Goal: Task Accomplishment & Management: Manage account settings

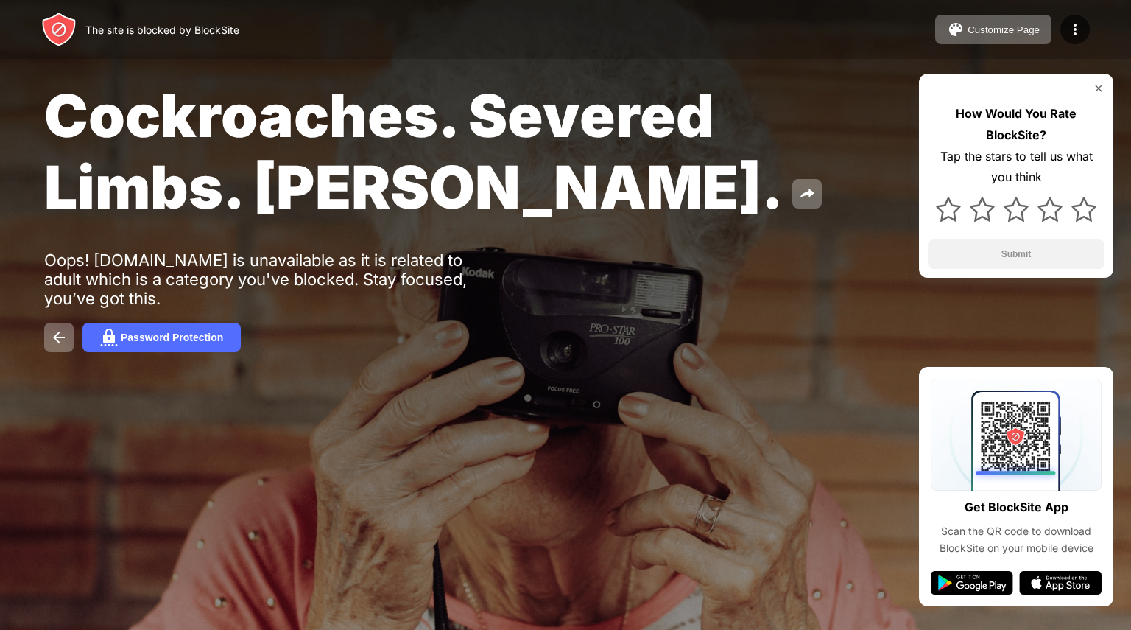
click at [1095, 90] on img at bounding box center [1099, 88] width 12 height 12
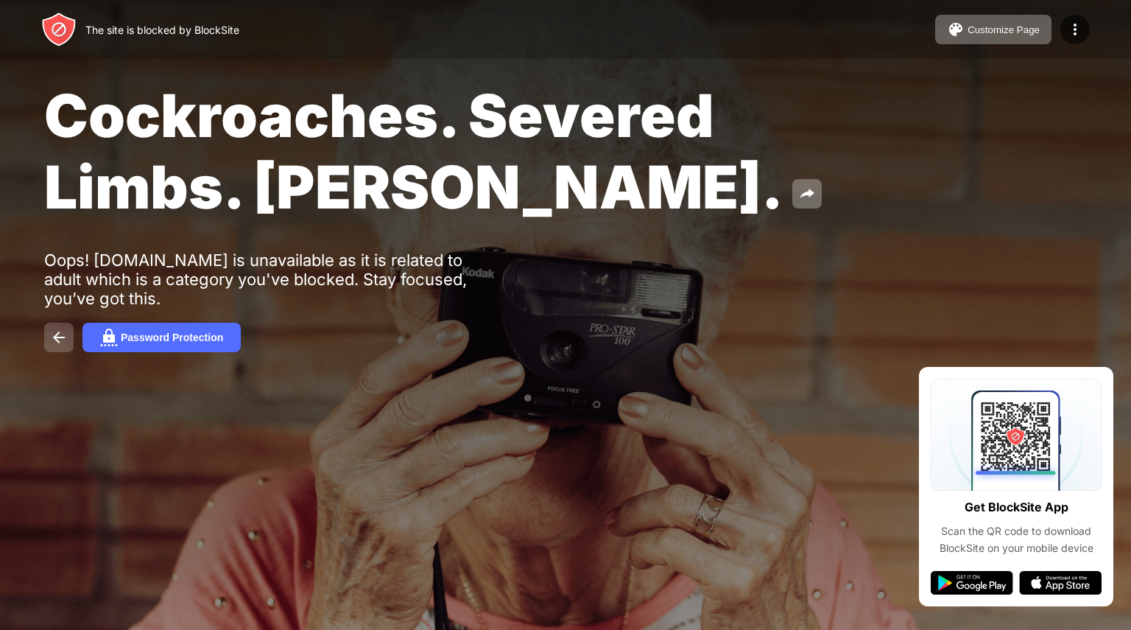
click at [63, 345] on img at bounding box center [59, 338] width 18 height 18
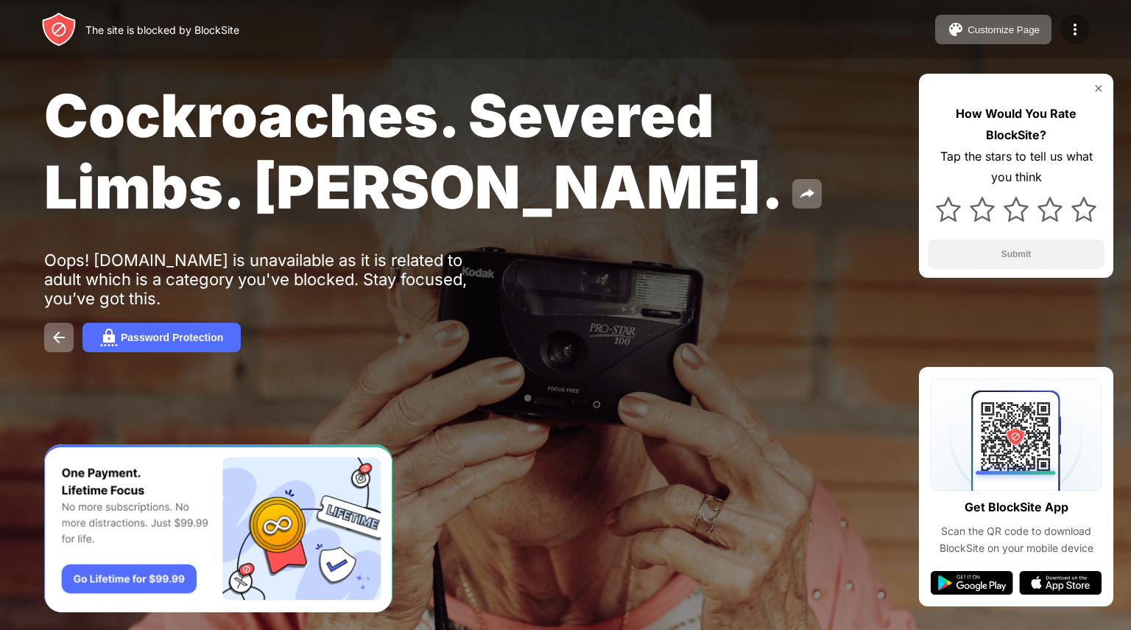
click at [1075, 31] on img at bounding box center [1076, 30] width 18 height 18
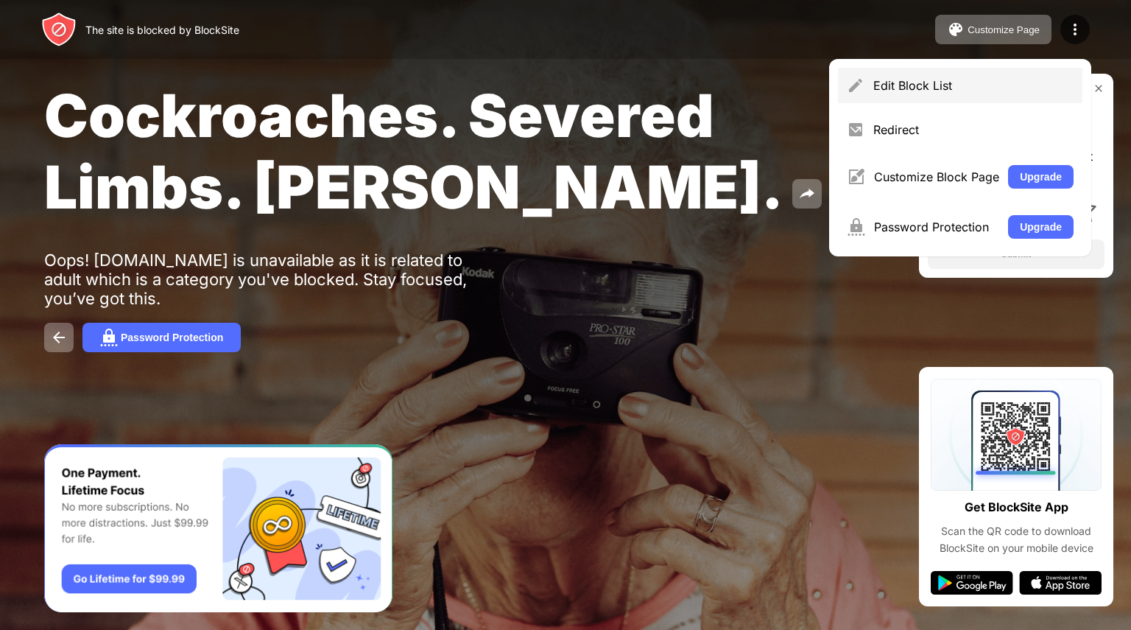
click at [1015, 91] on div "Edit Block List" at bounding box center [974, 85] width 200 height 15
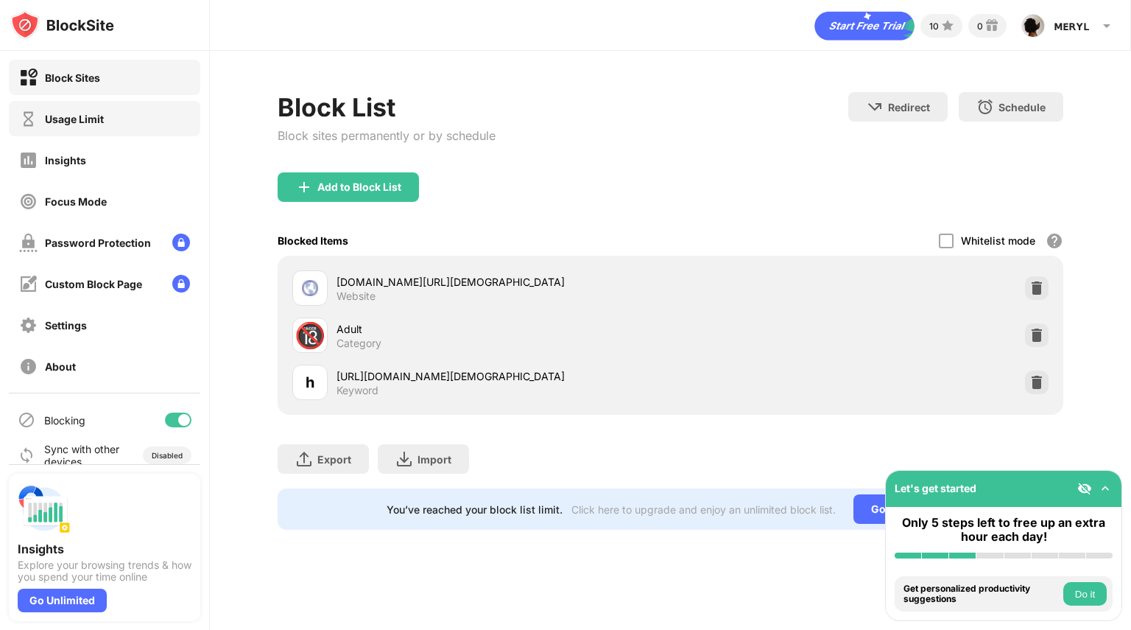
click at [118, 125] on div "Usage Limit" at bounding box center [105, 118] width 192 height 35
